Goal: Communication & Community: Answer question/provide support

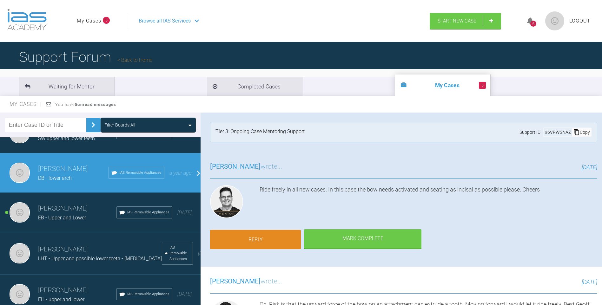
click at [270, 240] on link "Reply" at bounding box center [255, 240] width 91 height 20
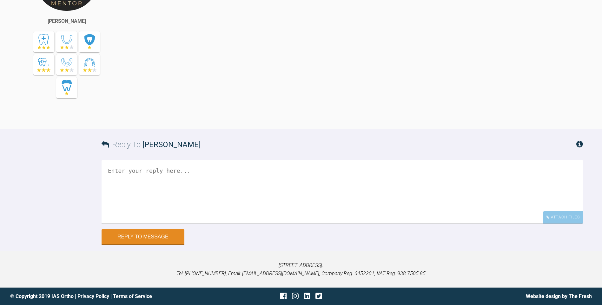
scroll to position [3190, 0]
click at [207, 185] on textarea at bounding box center [342, 192] width 481 height 63
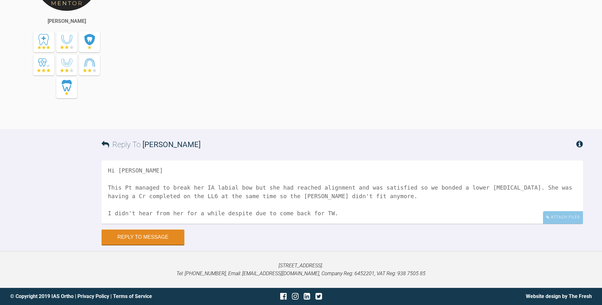
scroll to position [10, 0]
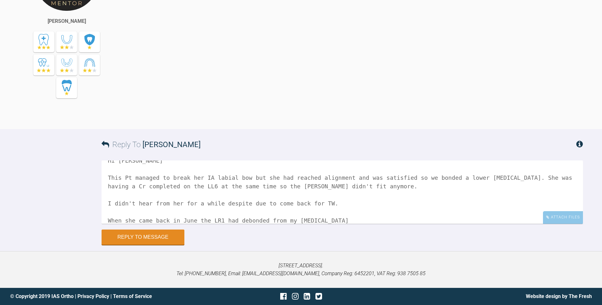
click at [282, 220] on textarea "Hi [PERSON_NAME] This Pt managed to break her IA labial bow but she had reached…" at bounding box center [342, 192] width 481 height 63
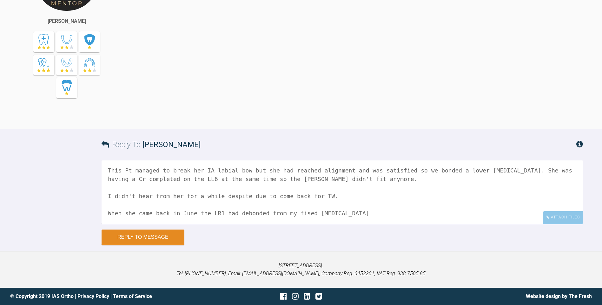
click at [290, 222] on textarea "Hi [PERSON_NAME] This Pt managed to break her IA labial bow but she had reached…" at bounding box center [342, 192] width 481 height 63
click at [336, 212] on textarea "Hi [PERSON_NAME] This Pt managed to break her IA labial bow but she had reached…" at bounding box center [342, 192] width 481 height 63
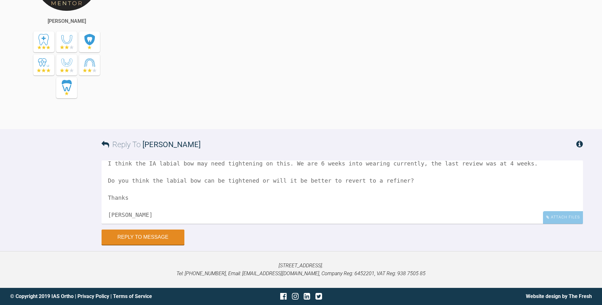
scroll to position [86, 0]
click at [558, 220] on div "Attach Files" at bounding box center [563, 217] width 40 height 12
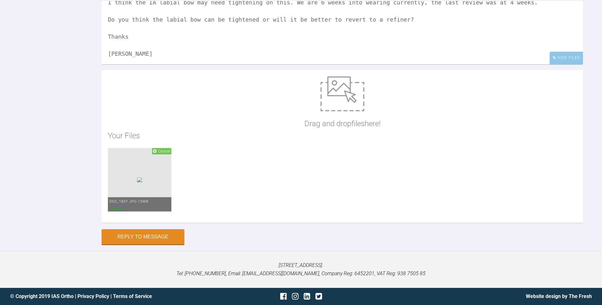
scroll to position [3317, 0]
click at [398, 52] on textarea "Hi [PERSON_NAME] This Pt managed to break her IA labial bow but she had reached…" at bounding box center [342, 32] width 481 height 63
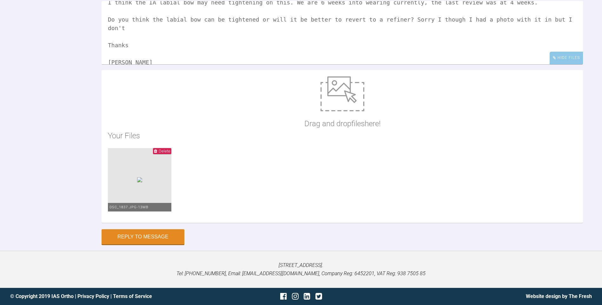
click at [554, 52] on textarea "Hi [PERSON_NAME] This Pt managed to break her IA labial bow but she had reached…" at bounding box center [342, 32] width 481 height 63
type textarea "Hi [PERSON_NAME] This Pt managed to break her IA labial bow but she had reached…"
click at [134, 238] on button "Reply to Message" at bounding box center [143, 237] width 83 height 15
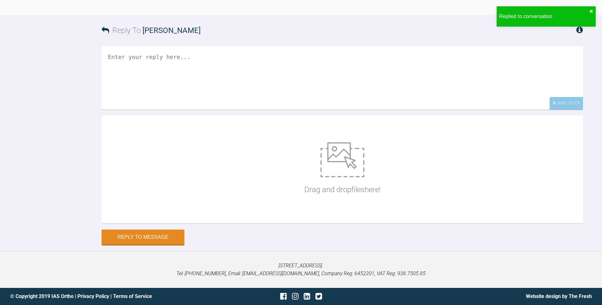
scroll to position [3429, 0]
